Goal: Task Accomplishment & Management: Use online tool/utility

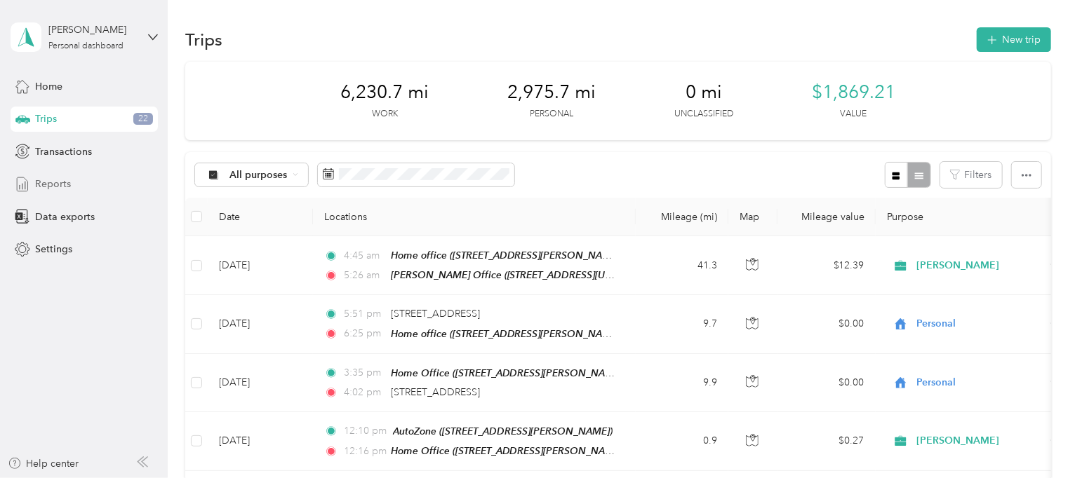
click at [66, 182] on span "Reports" at bounding box center [53, 184] width 36 height 15
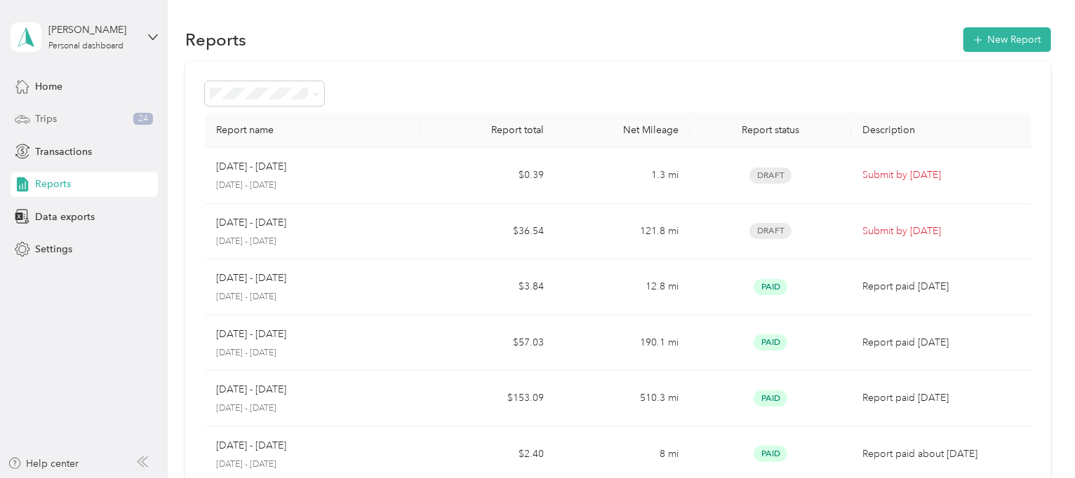
click at [54, 122] on span "Trips" at bounding box center [46, 119] width 22 height 15
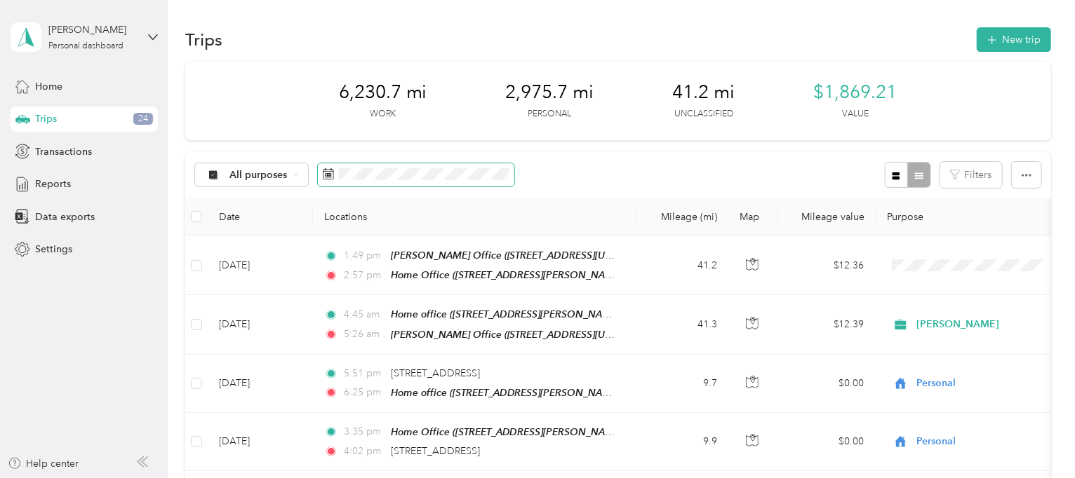
click at [377, 183] on span at bounding box center [416, 175] width 196 height 24
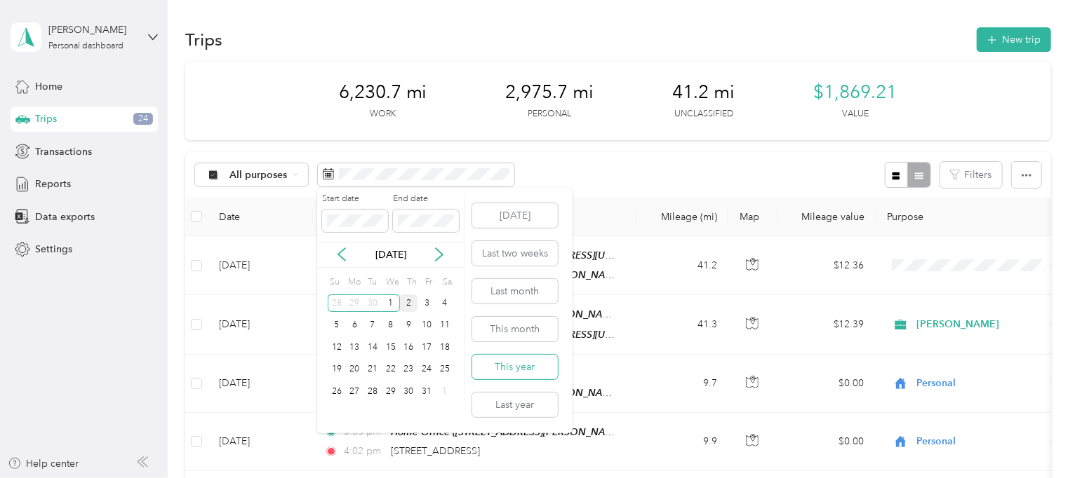
click at [495, 360] on button "This year" at bounding box center [515, 367] width 86 height 25
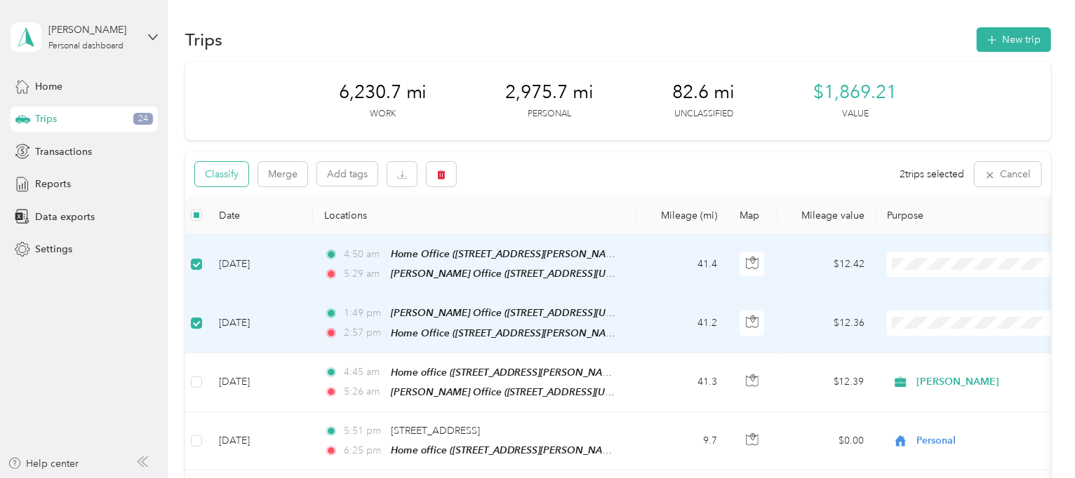
click at [215, 178] on button "Classify" at bounding box center [221, 174] width 53 height 25
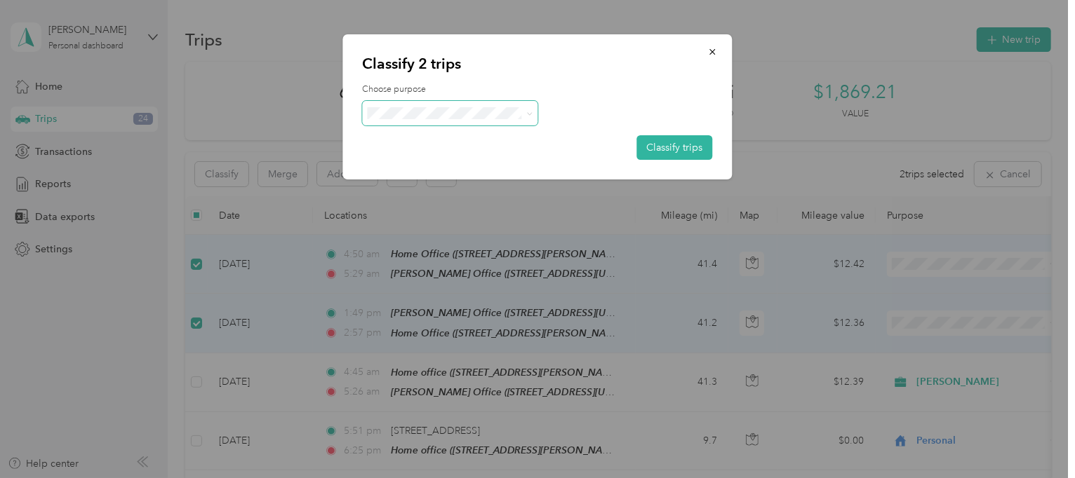
click at [414, 119] on span at bounding box center [450, 113] width 175 height 25
click at [531, 115] on icon at bounding box center [529, 114] width 6 height 6
click at [418, 140] on span "[PERSON_NAME]" at bounding box center [462, 138] width 130 height 15
click at [665, 147] on button "Classify trips" at bounding box center [675, 147] width 76 height 25
